Goal: Information Seeking & Learning: Learn about a topic

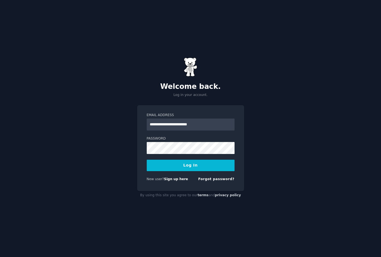
type input "**********"
click at [147, 160] on button "Log In" at bounding box center [191, 165] width 88 height 11
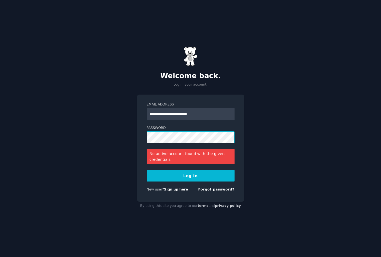
click at [132, 136] on div "**********" at bounding box center [190, 128] width 381 height 257
click at [162, 176] on button "Log In" at bounding box center [191, 175] width 88 height 11
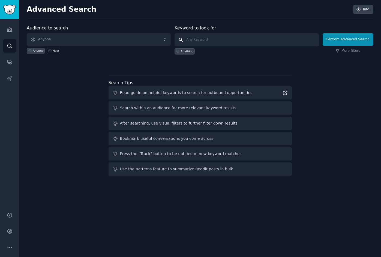
click at [198, 40] on input "text" at bounding box center [247, 39] width 144 height 13
type input """
type input "volunteer"
click at [335, 41] on button "Perform Advanced Search" at bounding box center [348, 39] width 51 height 13
click at [10, 30] on icon "Sidebar" at bounding box center [10, 30] width 6 height 6
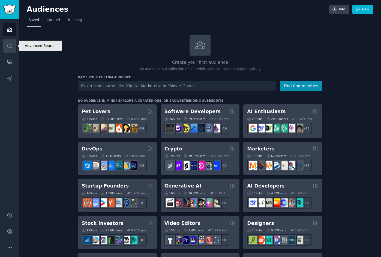
click at [12, 49] on link "Search" at bounding box center [9, 45] width 13 height 13
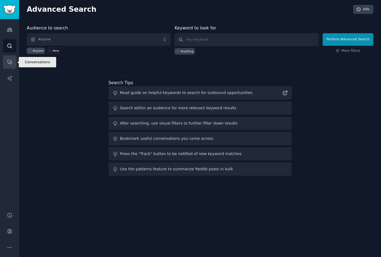
click at [14, 65] on link "Conversations" at bounding box center [9, 61] width 13 height 13
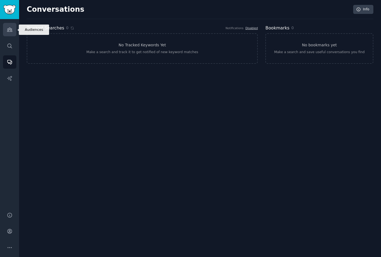
click at [10, 36] on link "Audiences" at bounding box center [9, 29] width 13 height 13
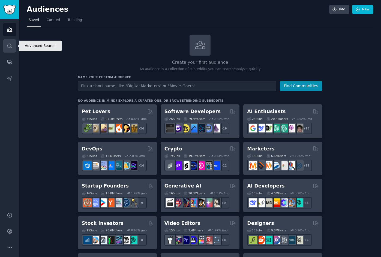
click at [8, 46] on icon "Sidebar" at bounding box center [10, 46] width 6 height 6
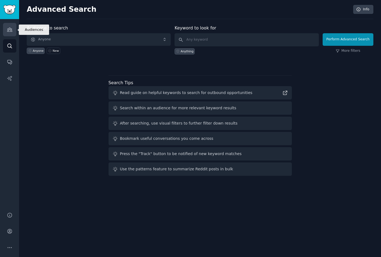
click at [10, 28] on icon "Sidebar" at bounding box center [9, 30] width 5 height 4
